Goal: Check status: Check status

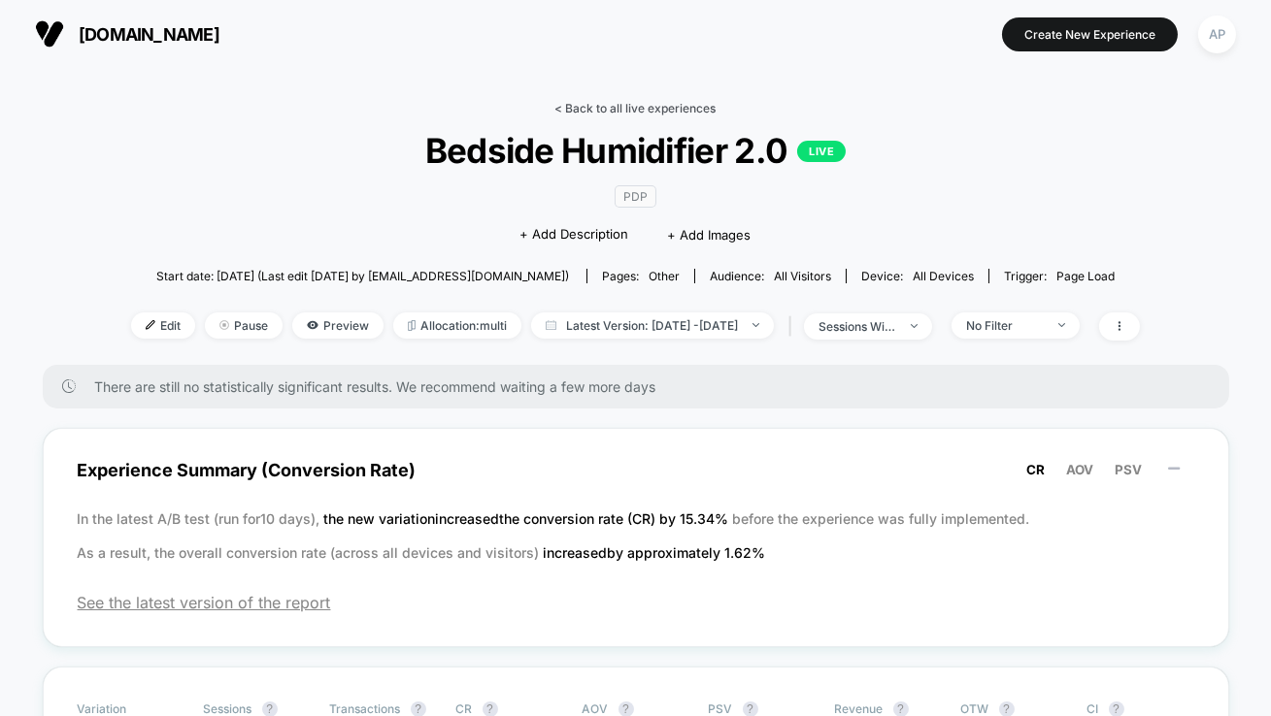
click at [615, 113] on link "< Back to all live experiences" at bounding box center [635, 108] width 161 height 15
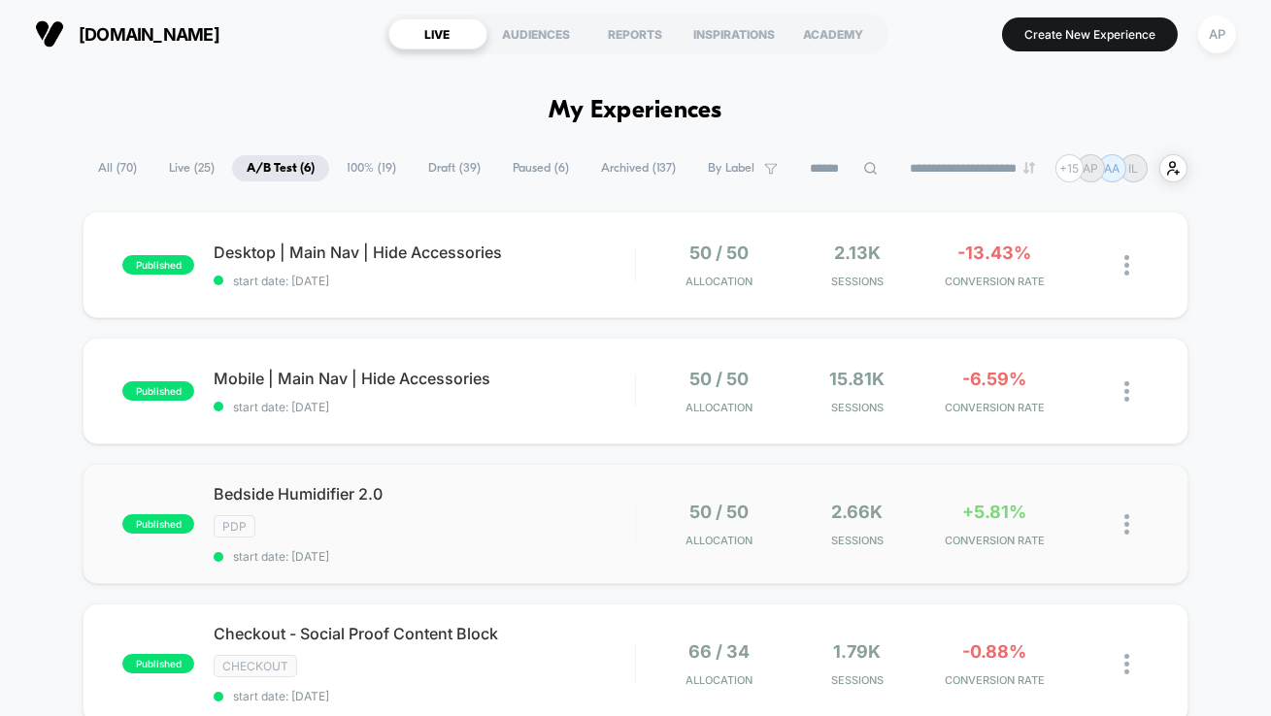
click at [515, 564] on div "published Bedside Humidifier 2.0 PDP start date: [DATE] 50 / 50 Allocation 2.66…" at bounding box center [636, 524] width 1106 height 120
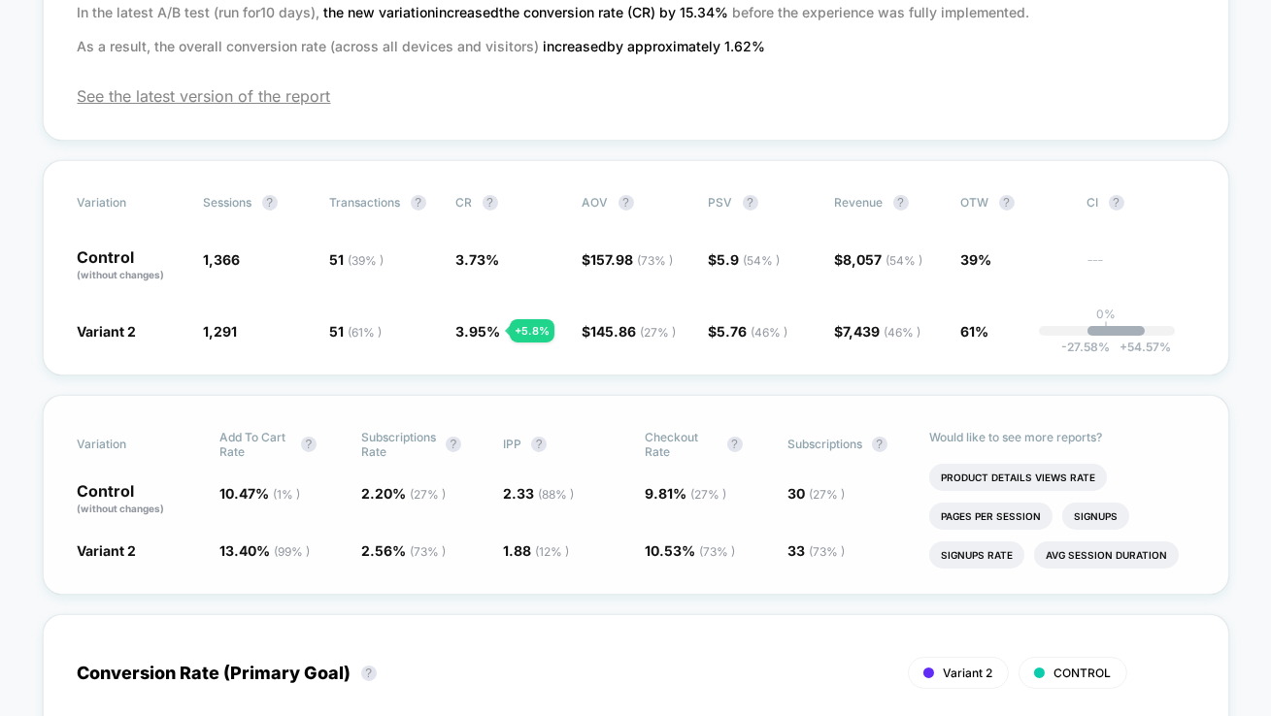
scroll to position [511, 0]
